Goal: Information Seeking & Learning: Find specific fact

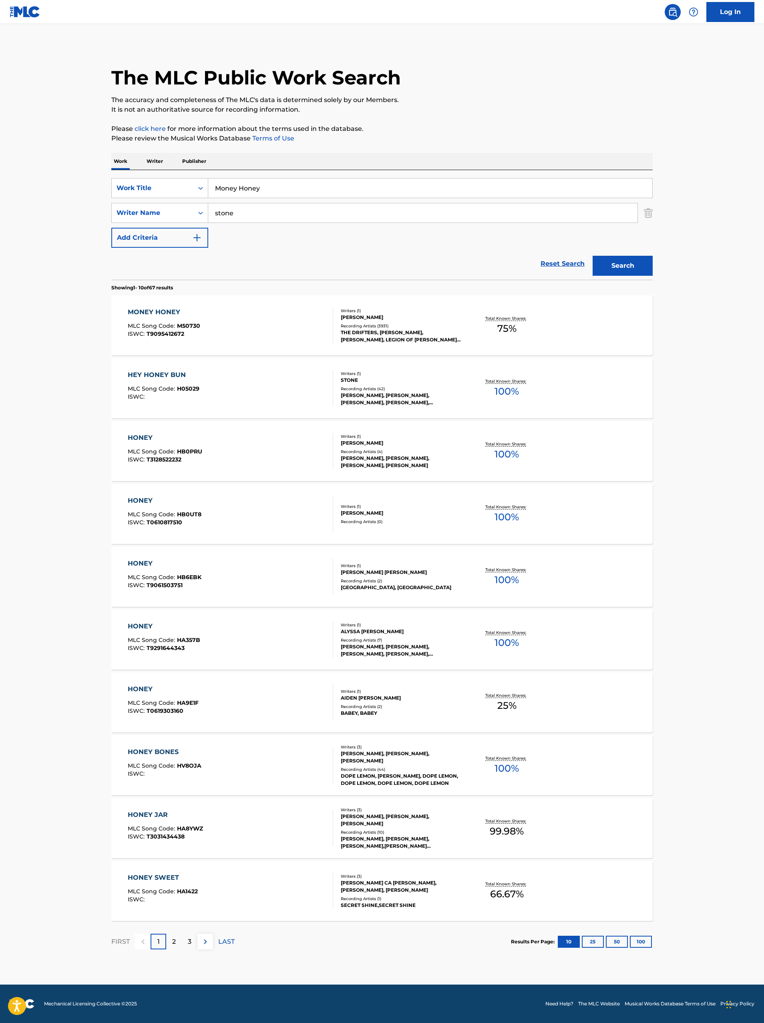
click at [263, 187] on input "Money Honey" at bounding box center [430, 188] width 444 height 19
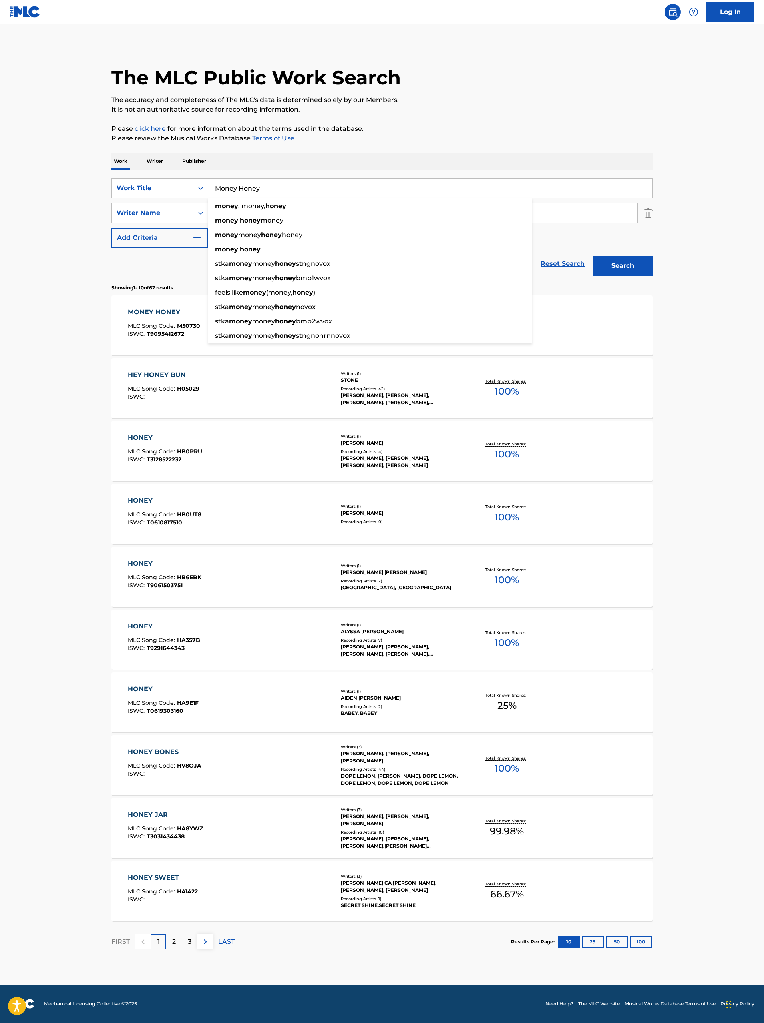
paste input "Coming Of Age"
type input "Coming Of Age"
drag, startPoint x: 46, startPoint y: 290, endPoint x: 62, endPoint y: 282, distance: 17.9
click at [46, 291] on main "The MLC Public Work Search The accuracy and completeness of The MLC's data is d…" at bounding box center [382, 504] width 764 height 961
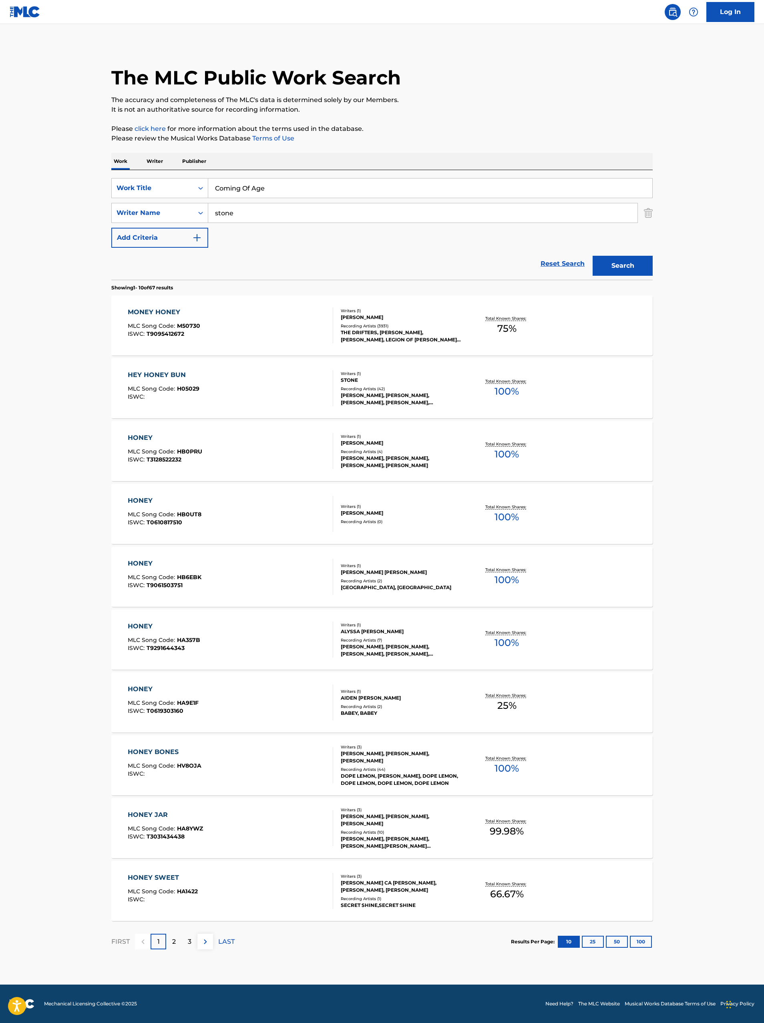
click at [266, 219] on input "stone" at bounding box center [422, 212] width 429 height 19
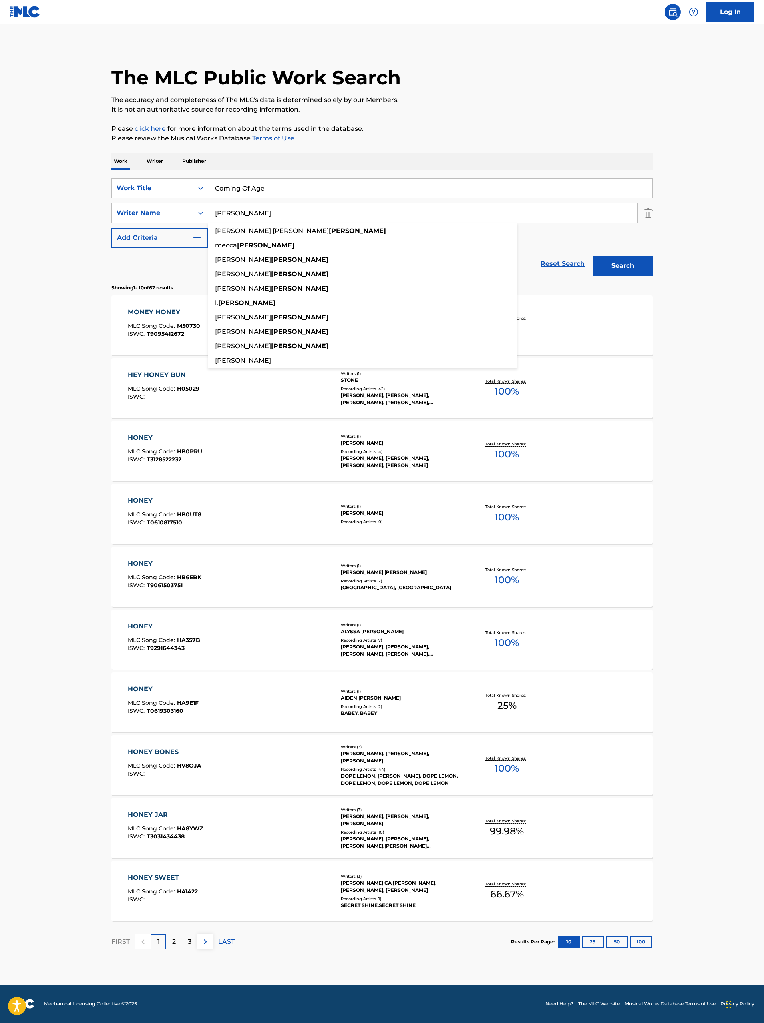
type input "[PERSON_NAME]"
click at [592, 256] on button "Search" at bounding box center [622, 266] width 60 height 20
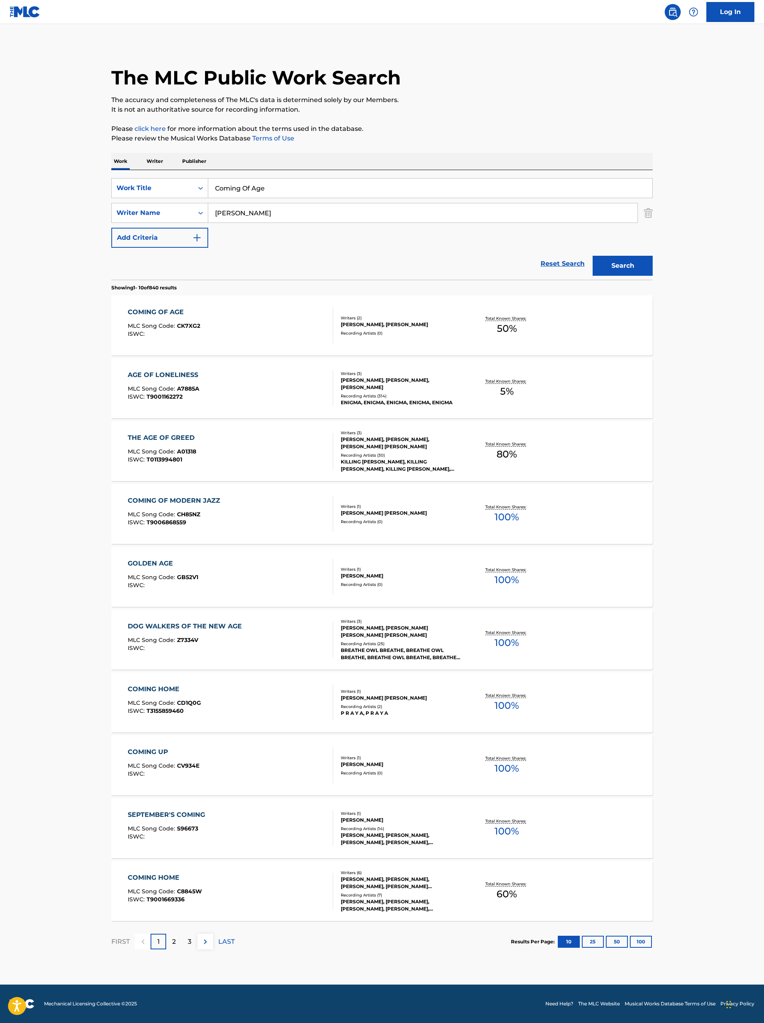
click at [644, 214] on img "Search Form" at bounding box center [648, 213] width 9 height 20
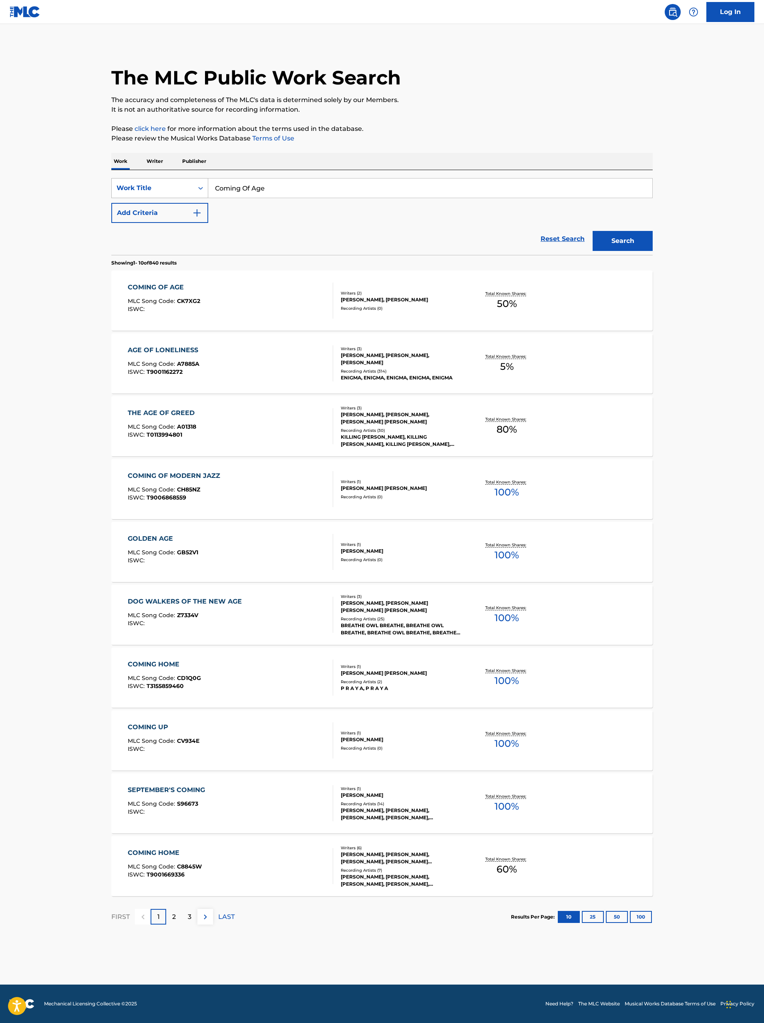
click at [174, 191] on div "Work Title" at bounding box center [152, 188] width 72 height 10
click at [171, 211] on div "Writer Name" at bounding box center [160, 208] width 96 height 20
click at [250, 187] on input "Search Form" at bounding box center [430, 188] width 444 height 19
type input "[PERSON_NAME]"
click at [592, 231] on button "Search" at bounding box center [622, 241] width 60 height 20
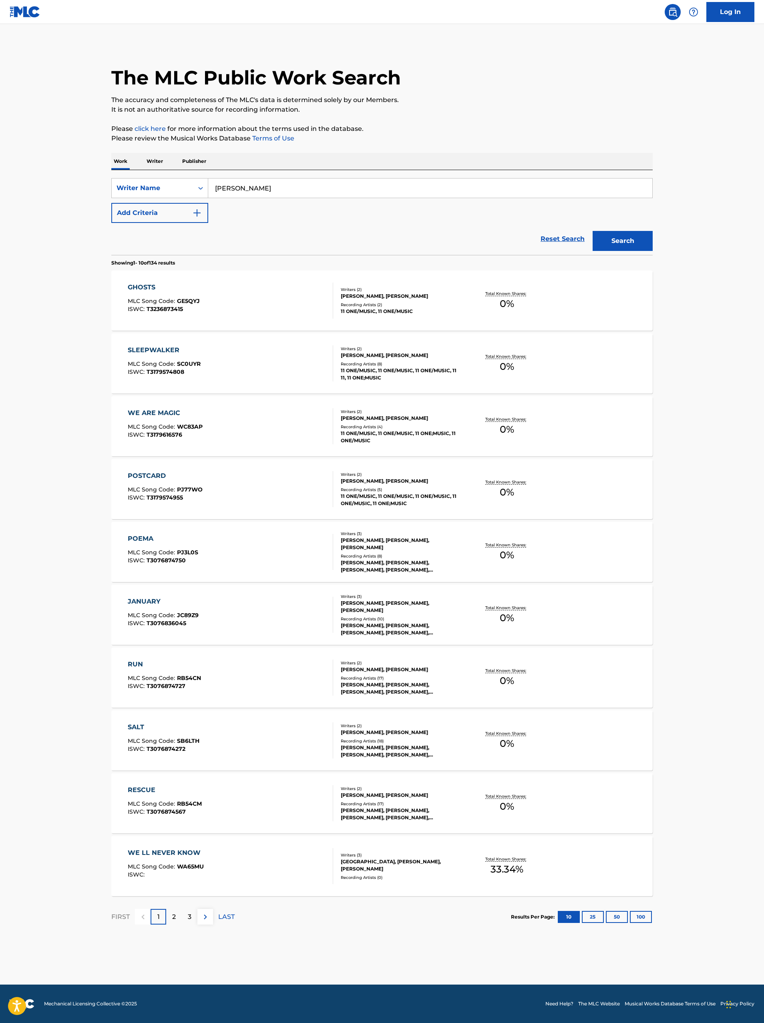
click at [291, 869] on div "WE LL NEVER KNOW MLC Song Code : WA65MU ISWC :" at bounding box center [231, 866] width 206 height 36
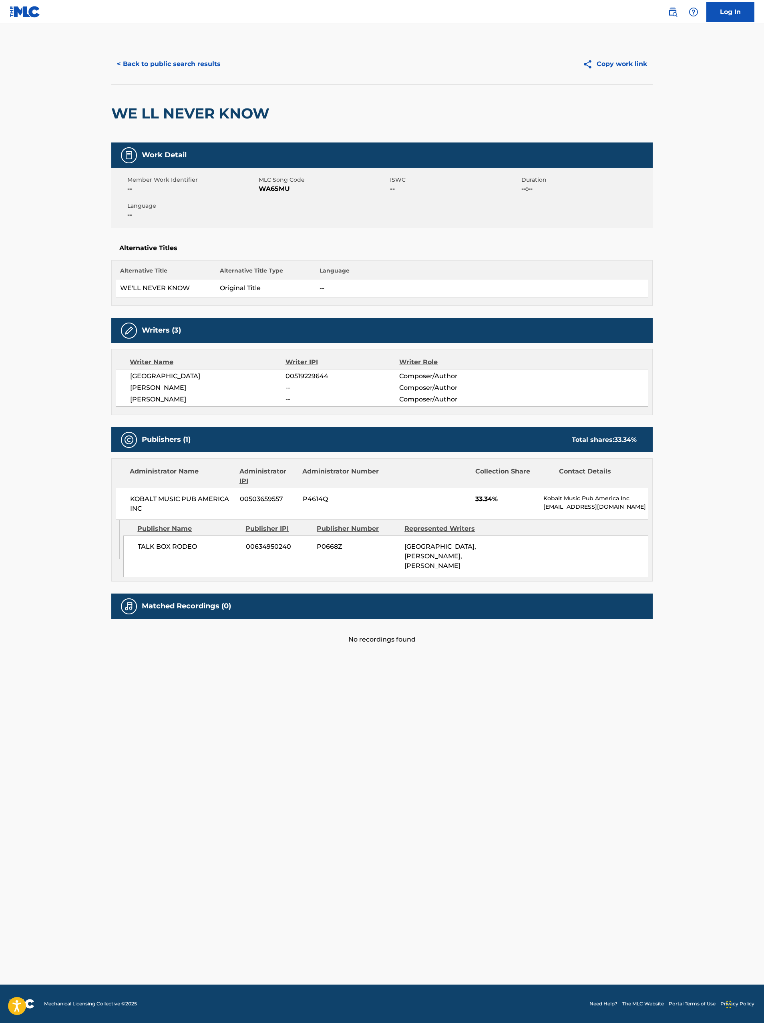
click at [145, 61] on button "< Back to public search results" at bounding box center [168, 64] width 115 height 20
